Goal: Task Accomplishment & Management: Manage account settings

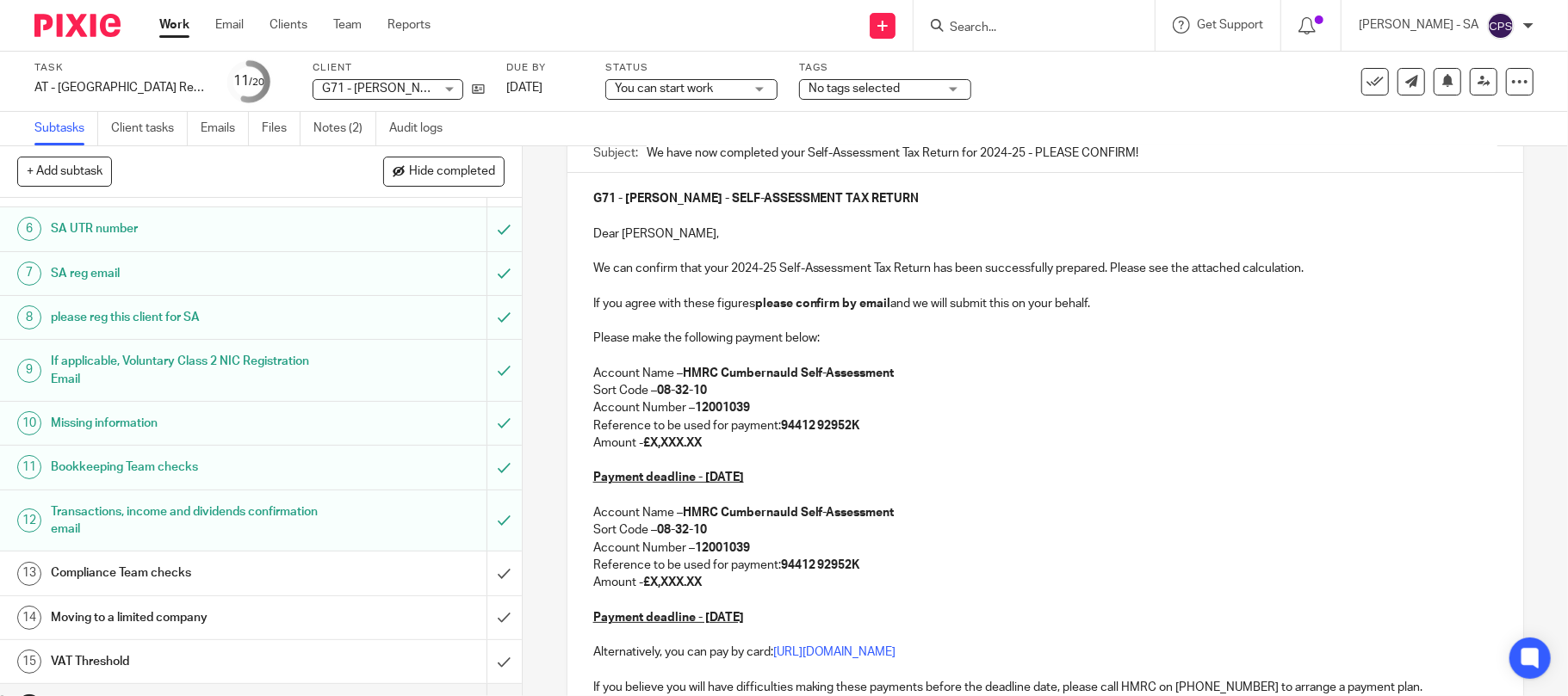
scroll to position [115, 0]
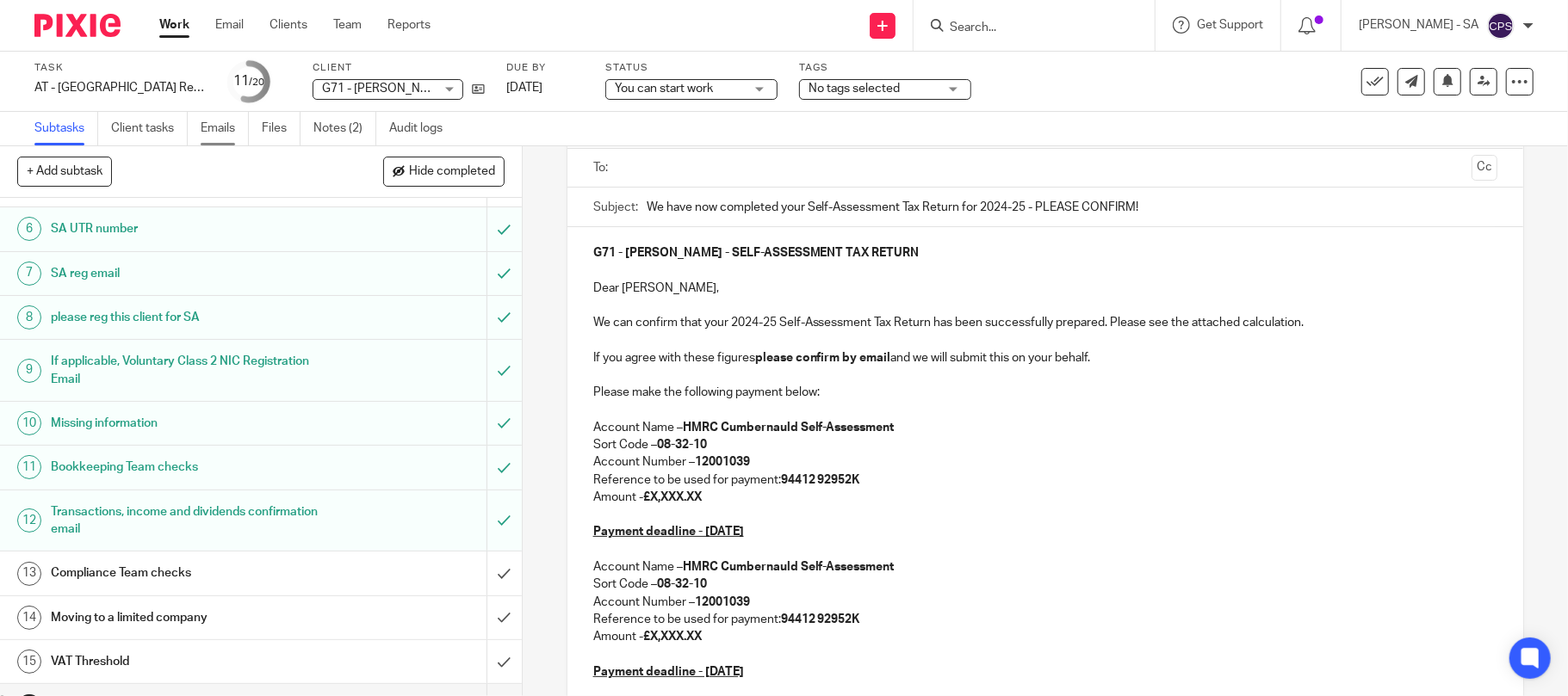
click at [221, 136] on link "Emails" at bounding box center [224, 129] width 48 height 33
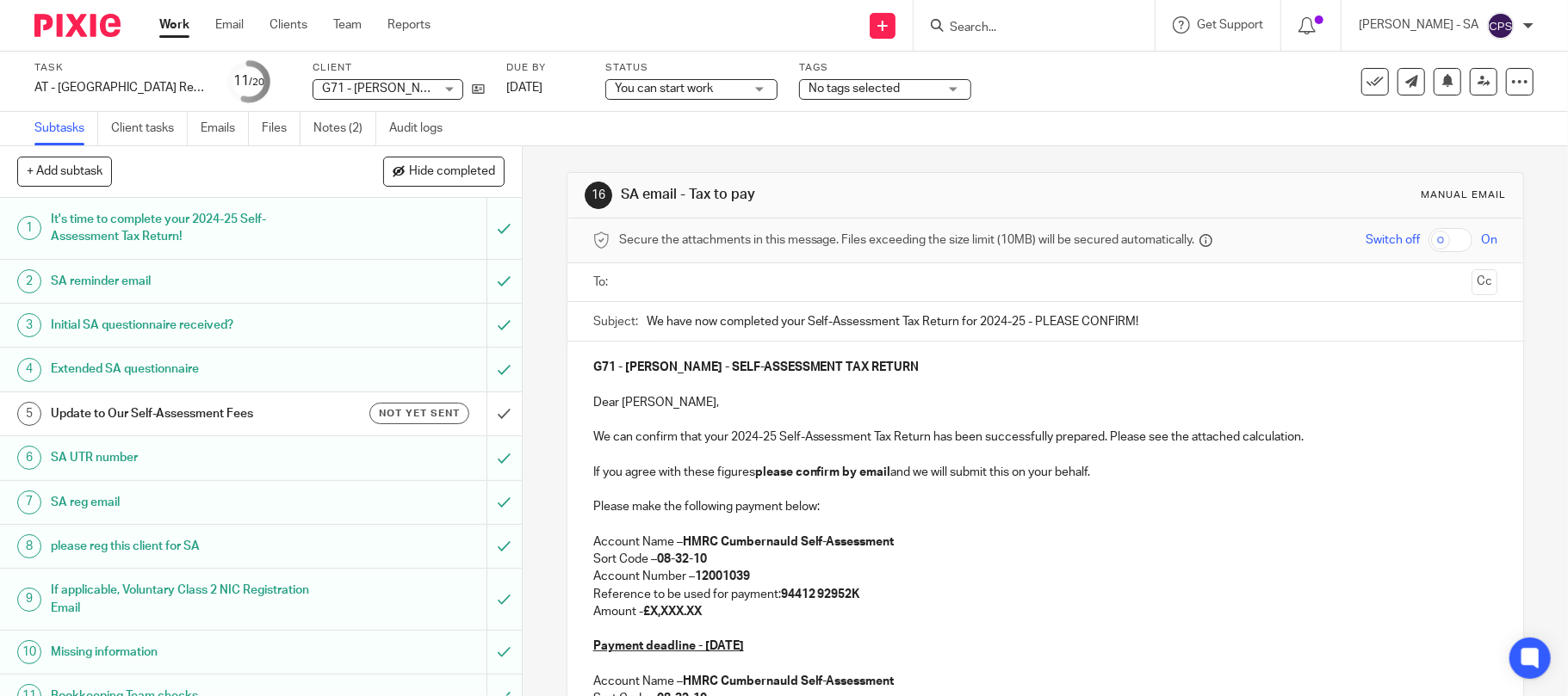
click at [66, 122] on link "Subtasks" at bounding box center [66, 129] width 64 height 33
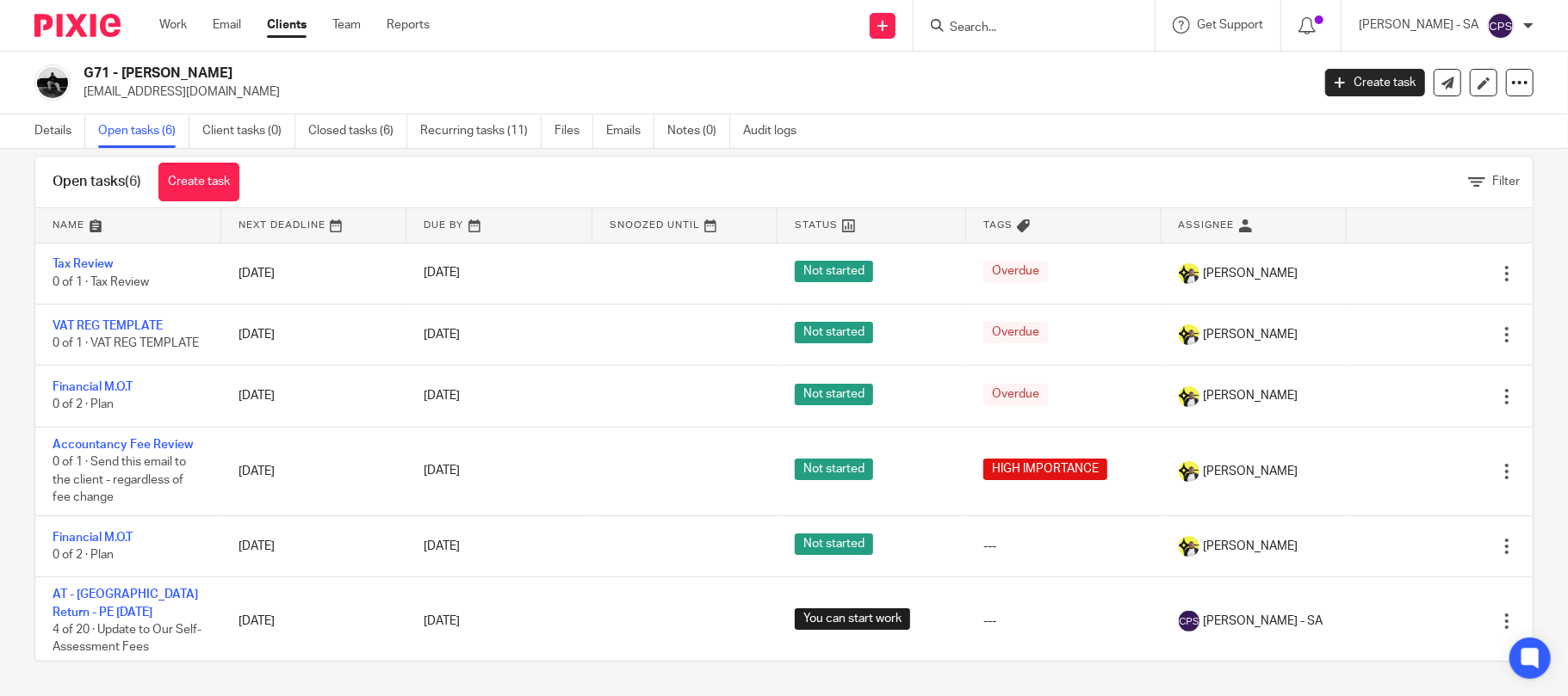
scroll to position [16, 0]
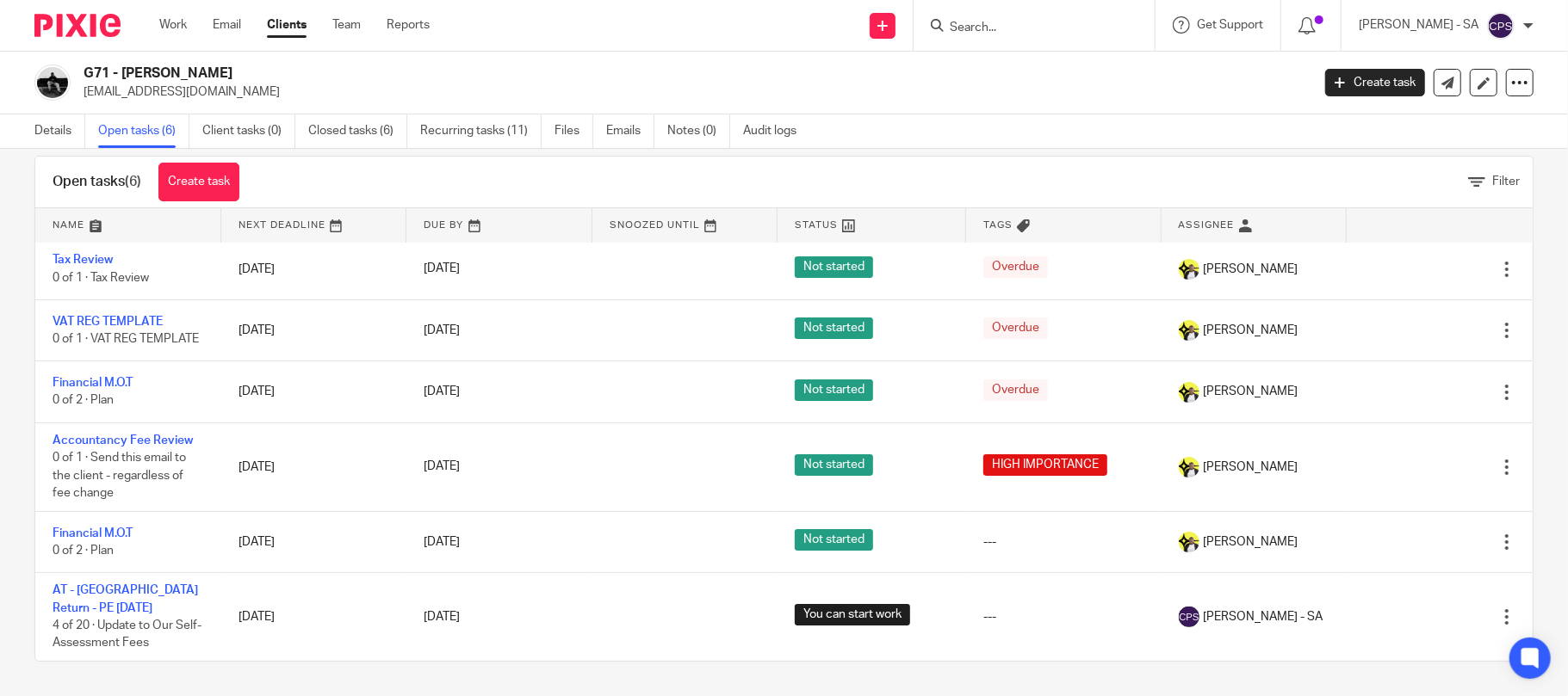
click at [122, 133] on link "Open tasks (6)" at bounding box center [144, 131] width 91 height 33
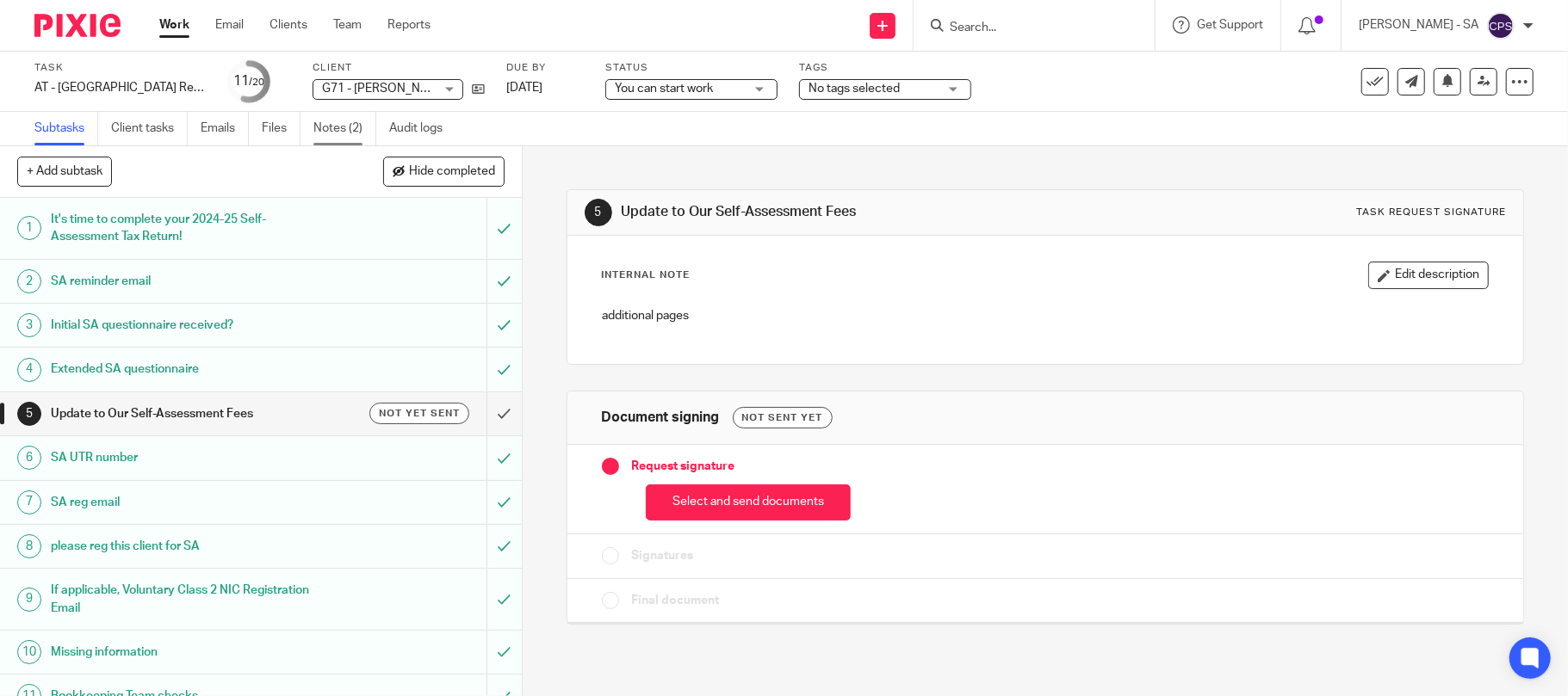
click at [338, 124] on link "Notes (2)" at bounding box center [345, 129] width 63 height 33
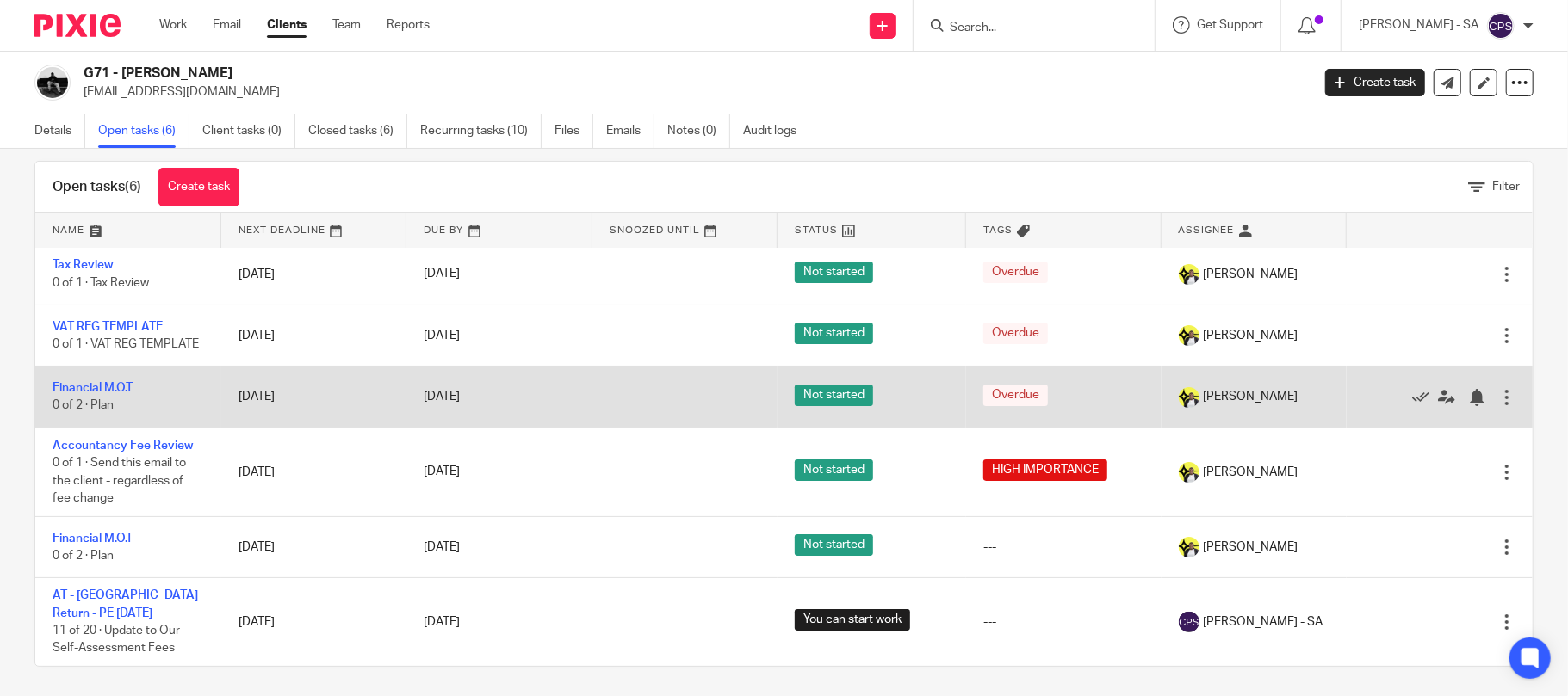
scroll to position [28, 0]
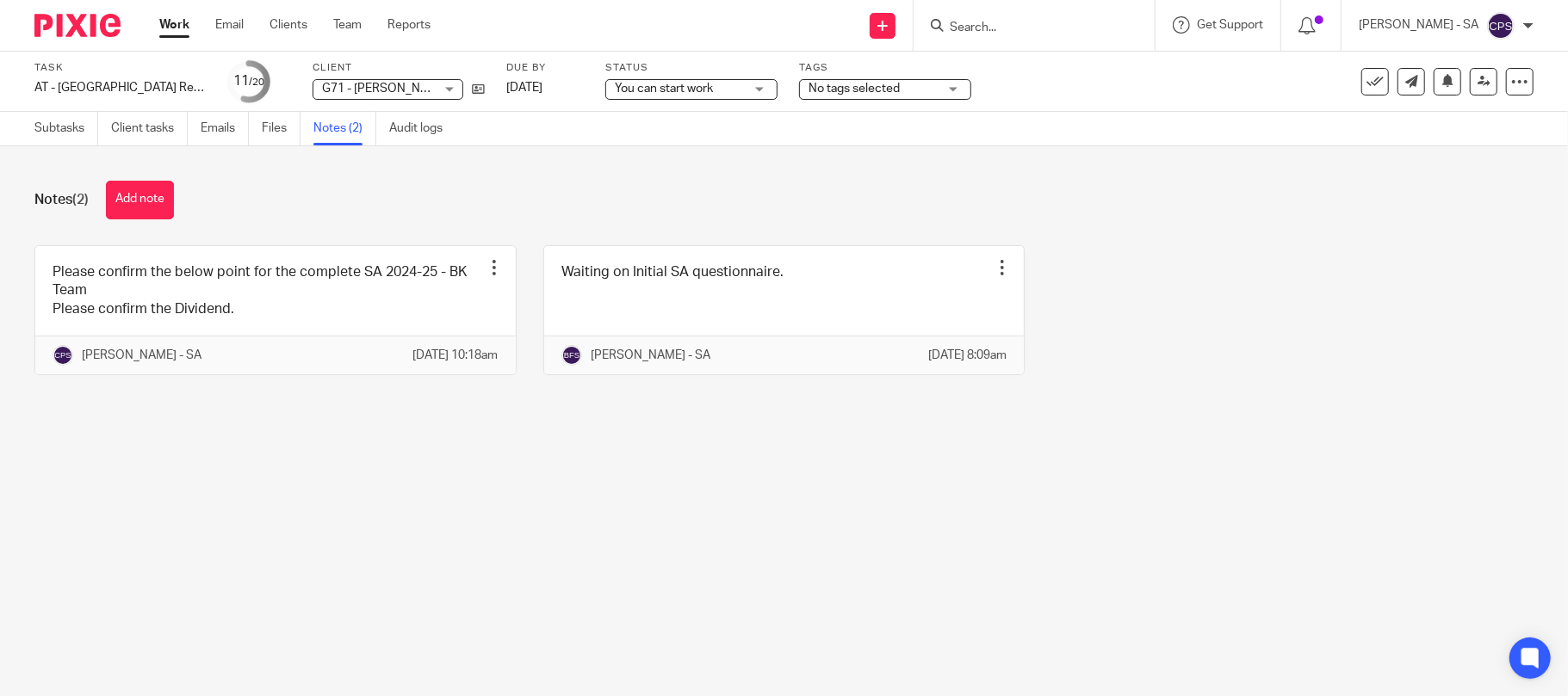
click at [1119, 277] on div "Please confirm the below point for the complete SA 2024-25 - BK Team Please con…" at bounding box center [770, 323] width 1525 height 156
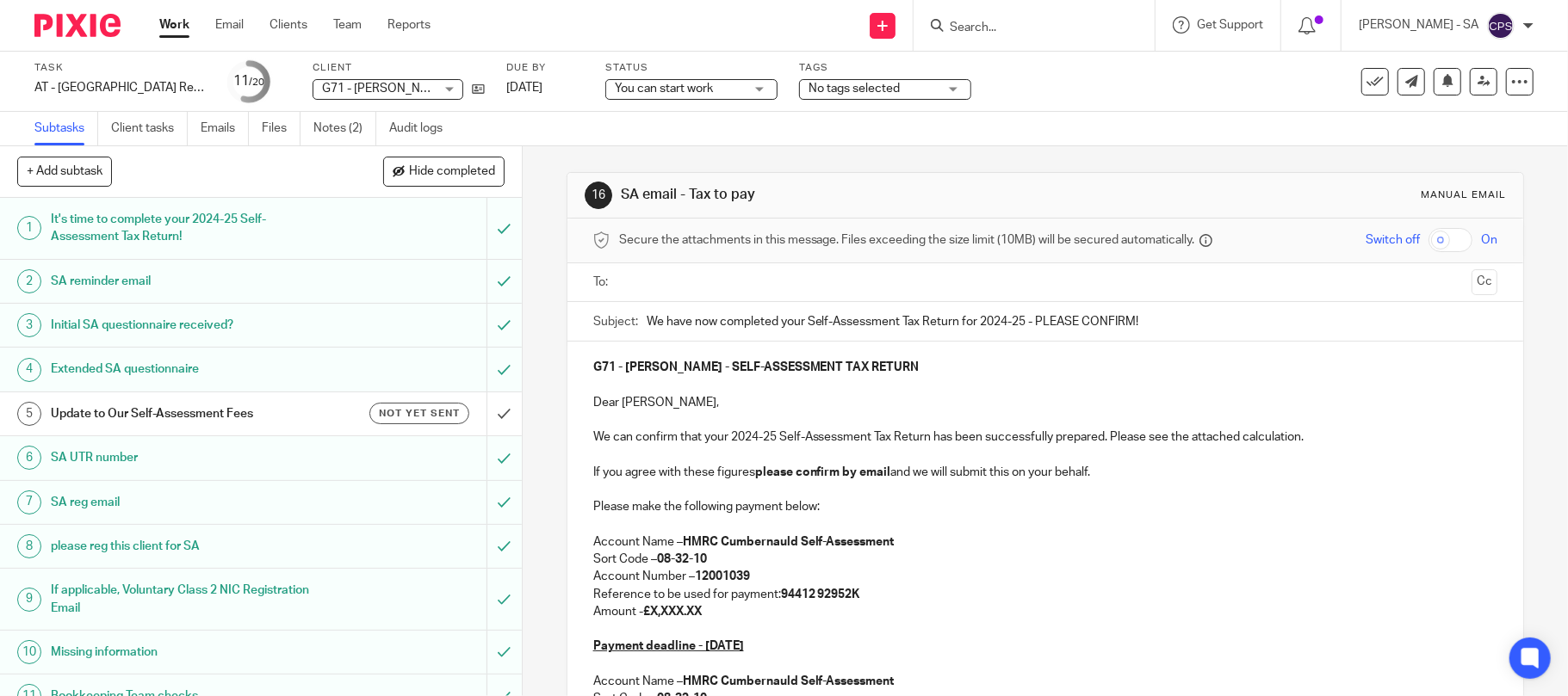
click at [66, 133] on link "Subtasks" at bounding box center [66, 129] width 64 height 33
